Goal: Share content

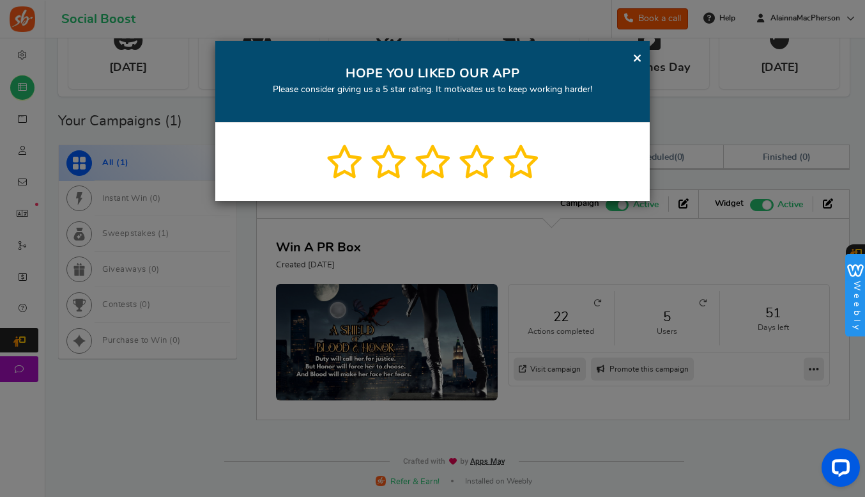
click at [636, 56] on link "×" at bounding box center [638, 58] width 10 height 16
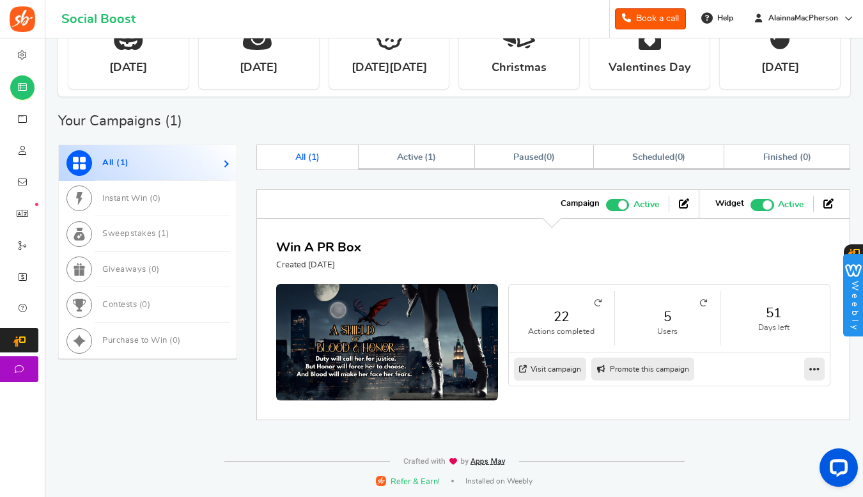
click at [651, 374] on link "Promote this campaign" at bounding box center [642, 368] width 103 height 23
type input "[URL][DOMAIN_NAME]"
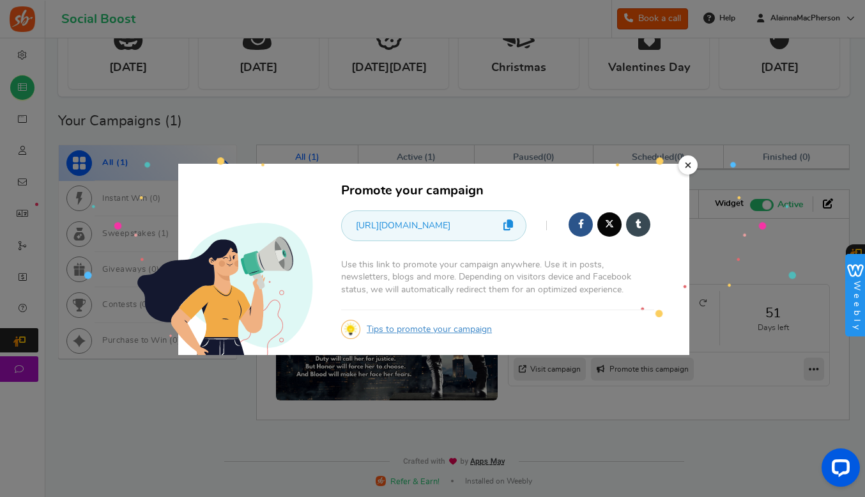
click at [508, 220] on icon at bounding box center [509, 224] width 10 height 11
click at [688, 167] on link "×" at bounding box center [688, 164] width 19 height 19
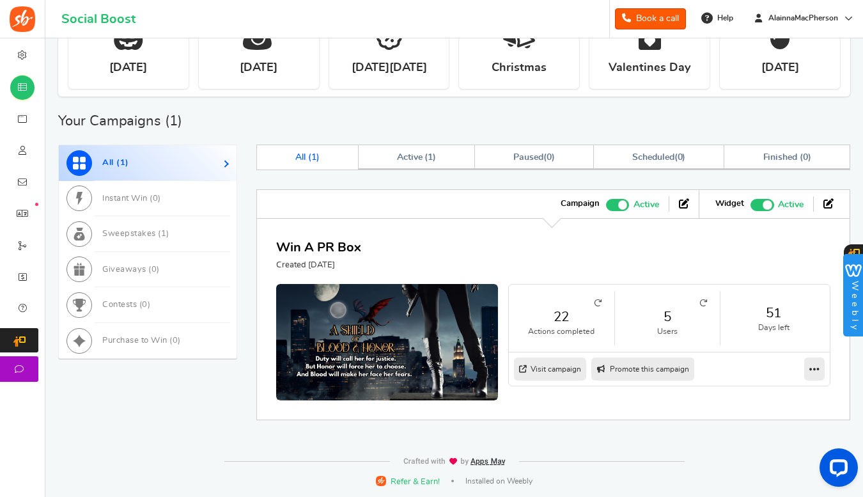
click at [815, 372] on icon at bounding box center [814, 369] width 10 height 12
click at [631, 374] on link "Promote this campaign" at bounding box center [642, 368] width 103 height 23
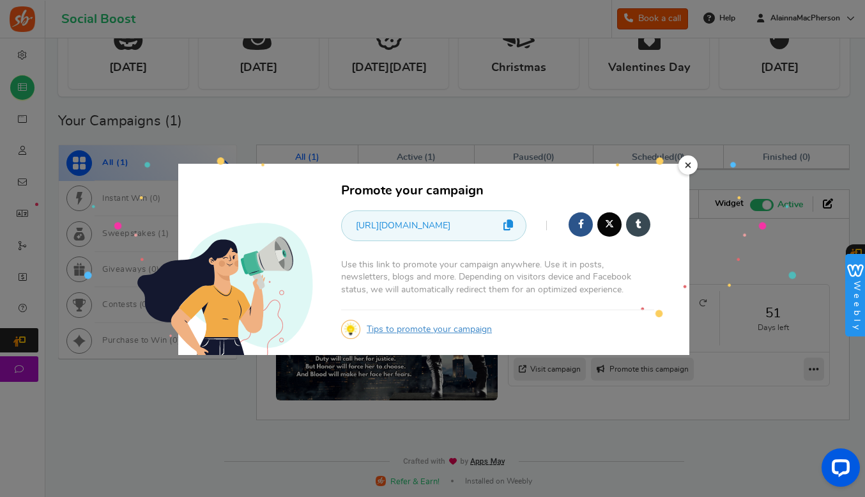
click at [509, 224] on icon at bounding box center [509, 224] width 10 height 11
click at [690, 164] on link "×" at bounding box center [688, 164] width 19 height 19
